Goal: Transaction & Acquisition: Obtain resource

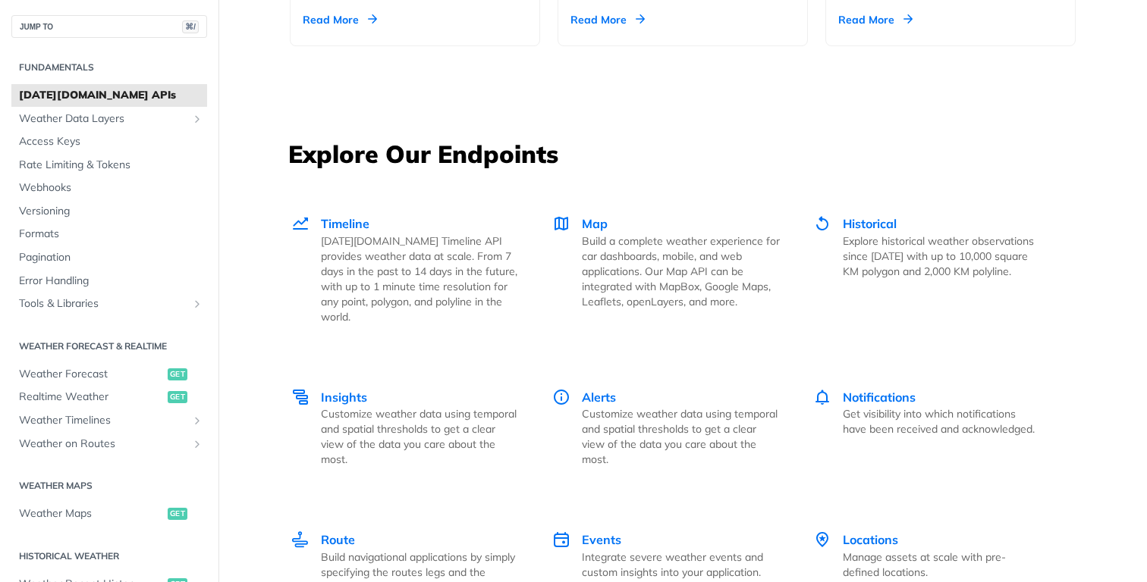
scroll to position [1992, 0]
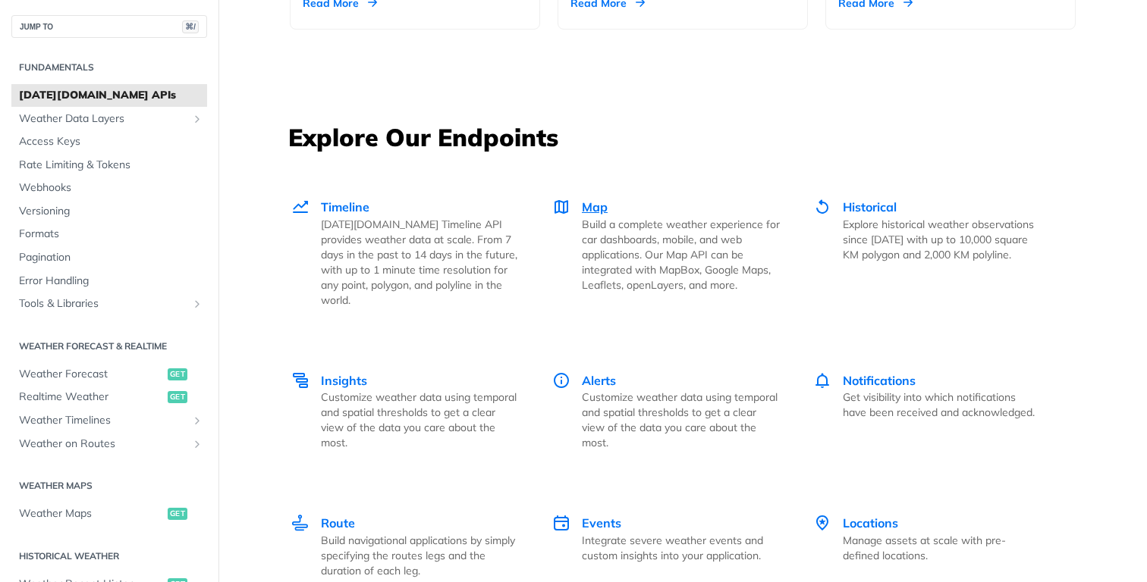
click at [599, 218] on p "Build a complete weather experience for car dashboards, mobile, and web applica…" at bounding box center [681, 255] width 198 height 76
click at [331, 205] on span "Timeline" at bounding box center [345, 206] width 49 height 15
click at [602, 213] on span "Map" at bounding box center [595, 206] width 26 height 15
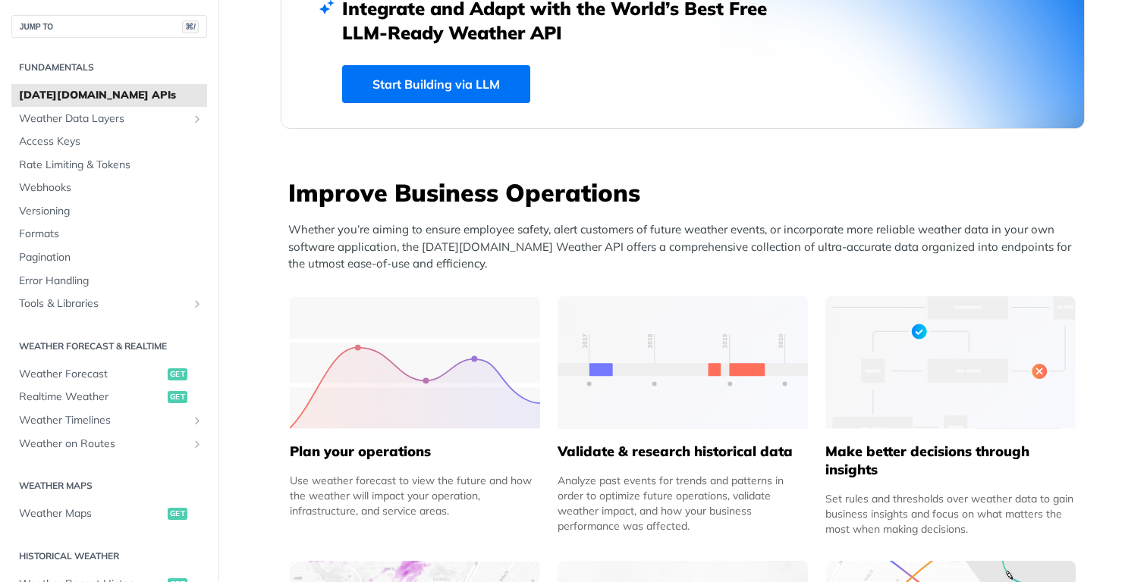
scroll to position [191, 0]
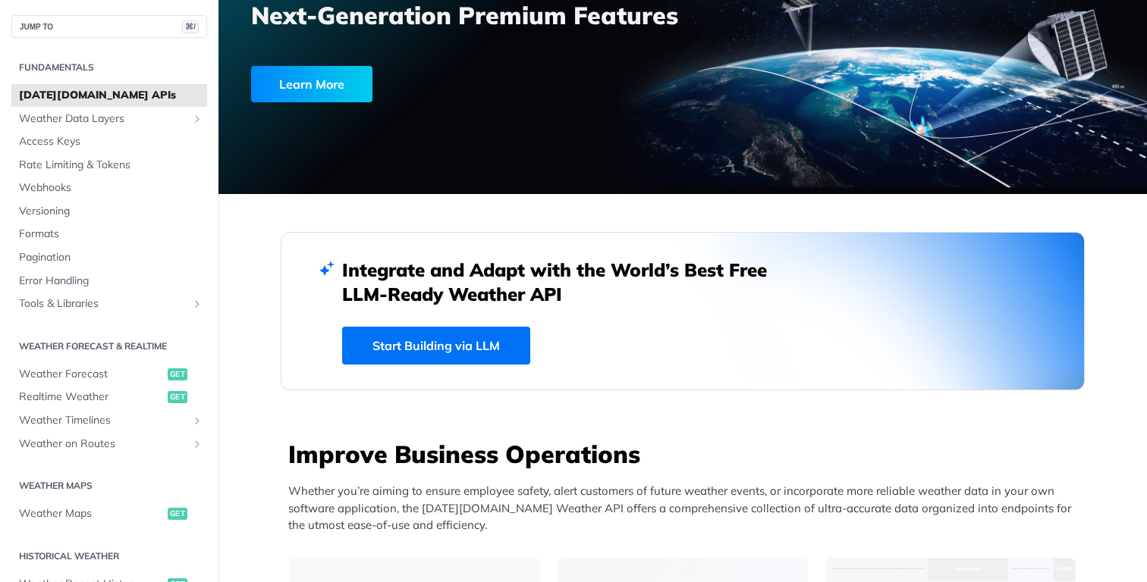
click at [488, 344] on link "Start Building via LLM" at bounding box center [436, 346] width 188 height 38
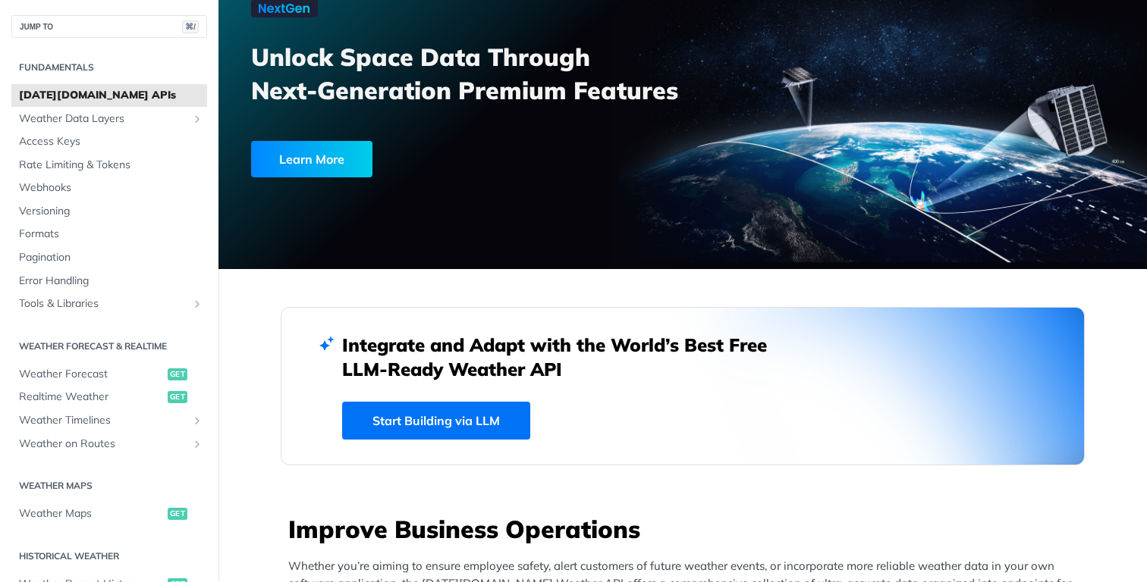
scroll to position [0, 0]
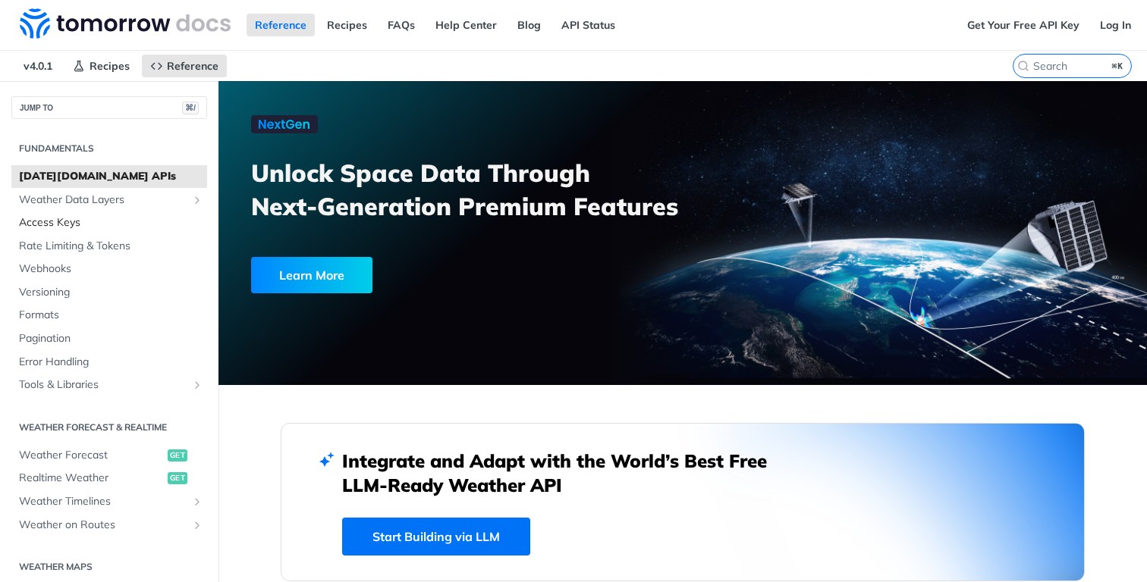
click at [83, 223] on span "Access Keys" at bounding box center [111, 222] width 184 height 15
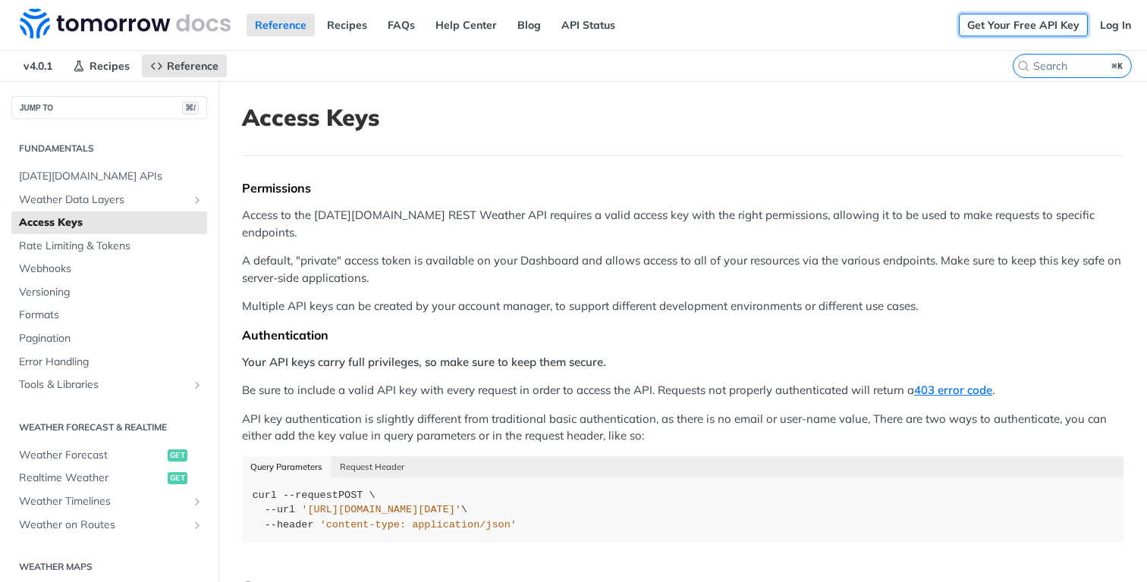
click at [1009, 32] on link "Get Your Free API Key" at bounding box center [1023, 25] width 129 height 23
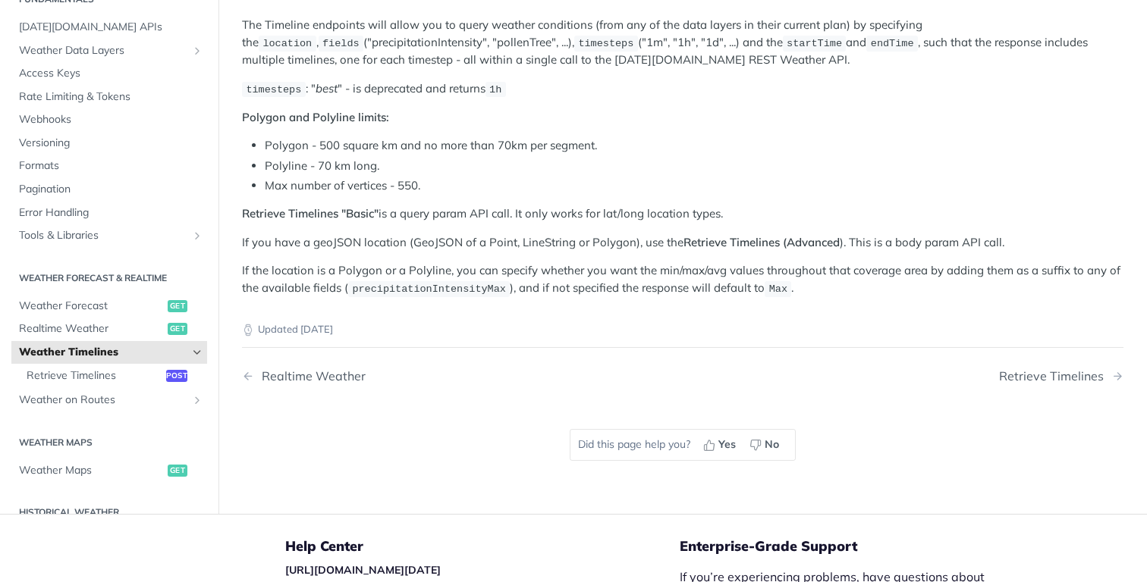
scroll to position [187, 0]
